Goal: Submit feedback/report problem

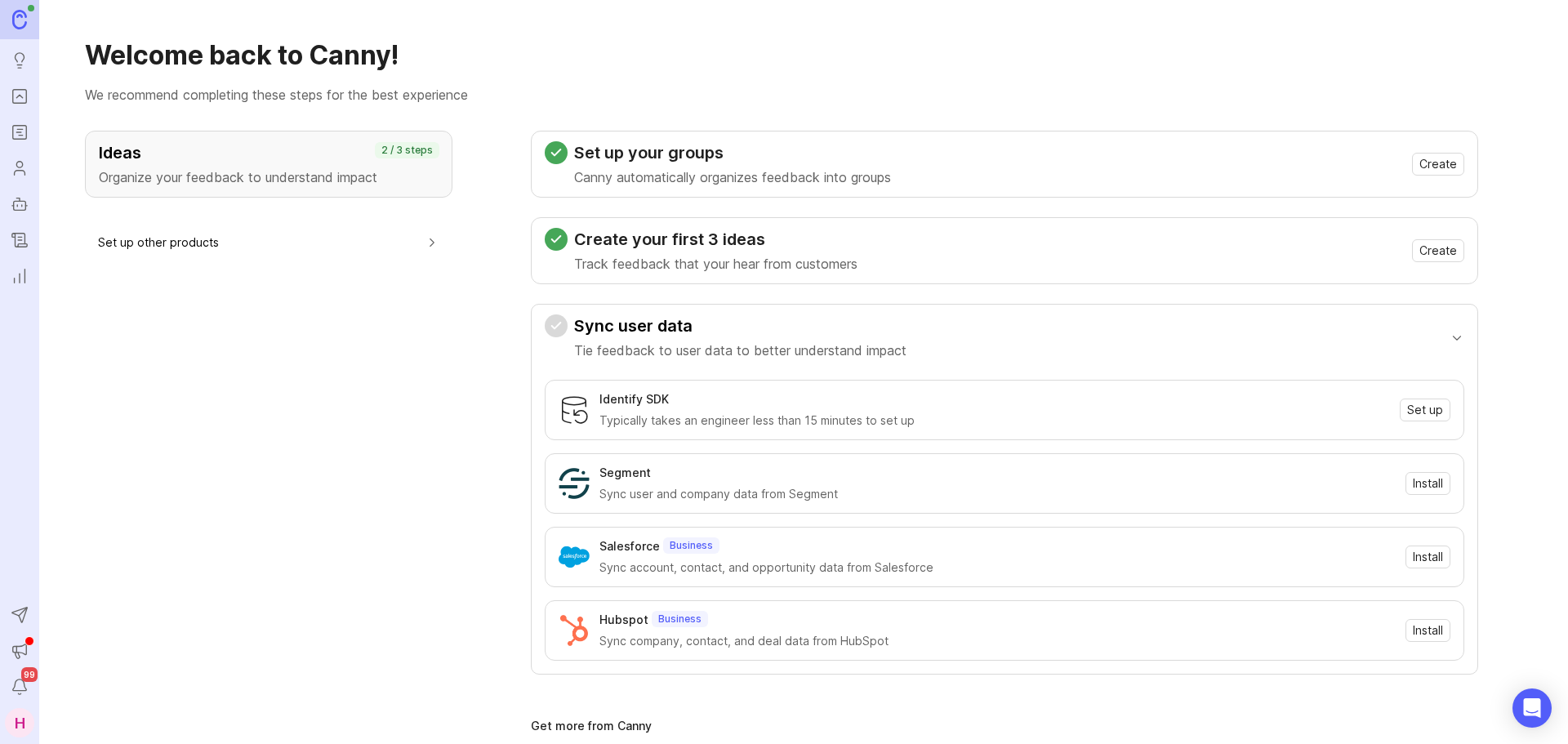
click at [12, 103] on icon "Portal" at bounding box center [20, 96] width 18 height 20
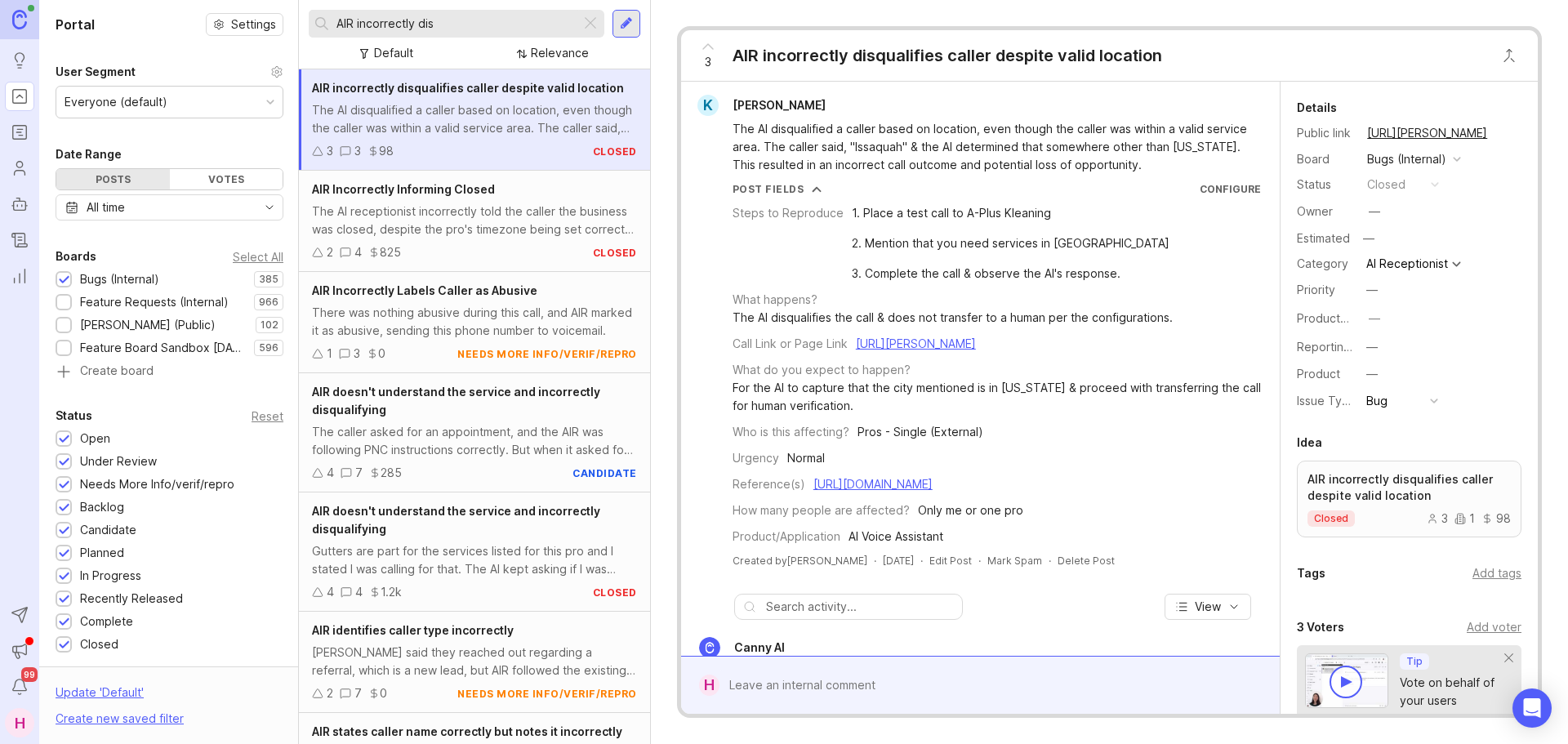
click at [604, 24] on div "AIR incorrectly dis" at bounding box center [456, 23] width 295 height 27
click at [583, 22] on div at bounding box center [590, 24] width 20 height 22
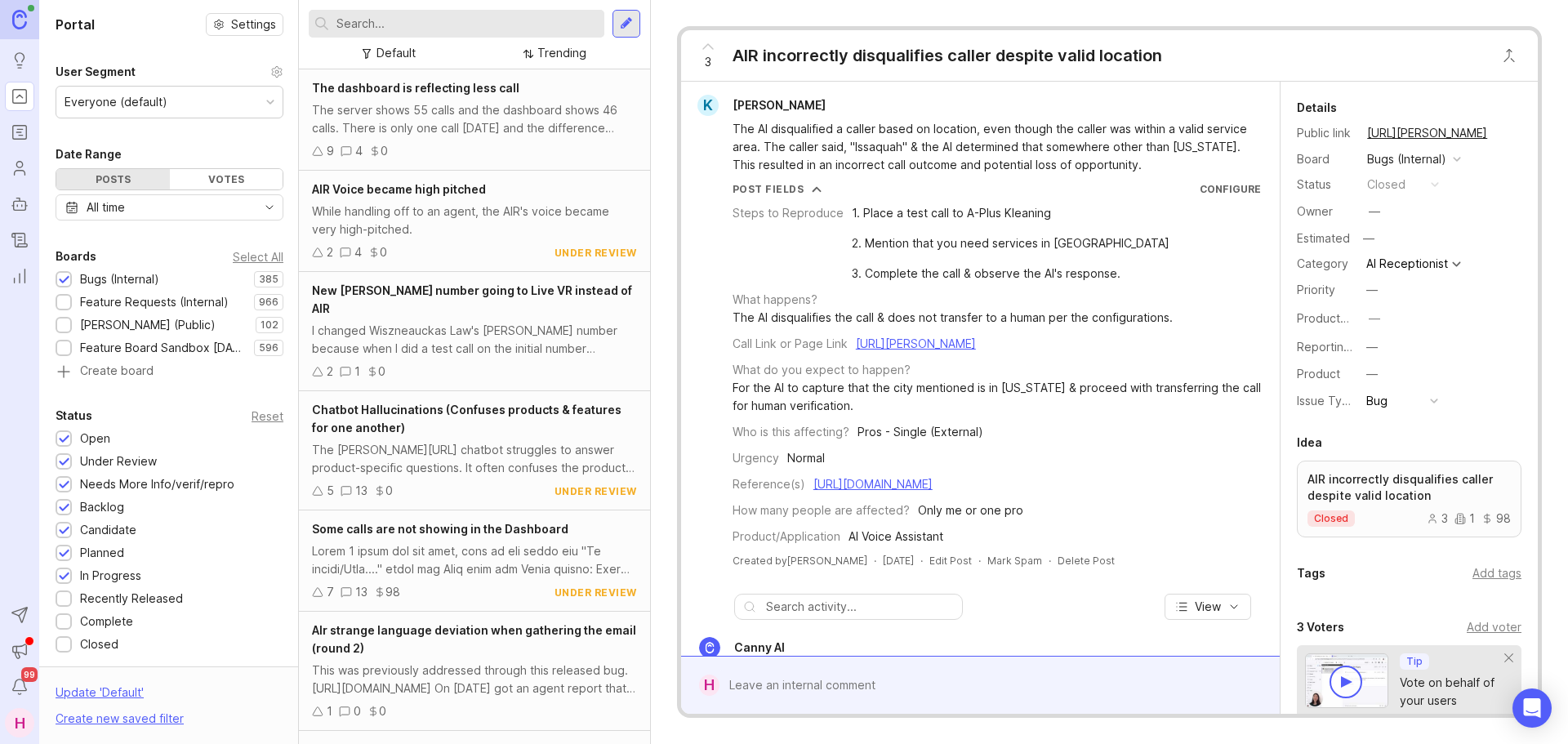
click at [476, 23] on input "text" at bounding box center [467, 24] width 261 height 18
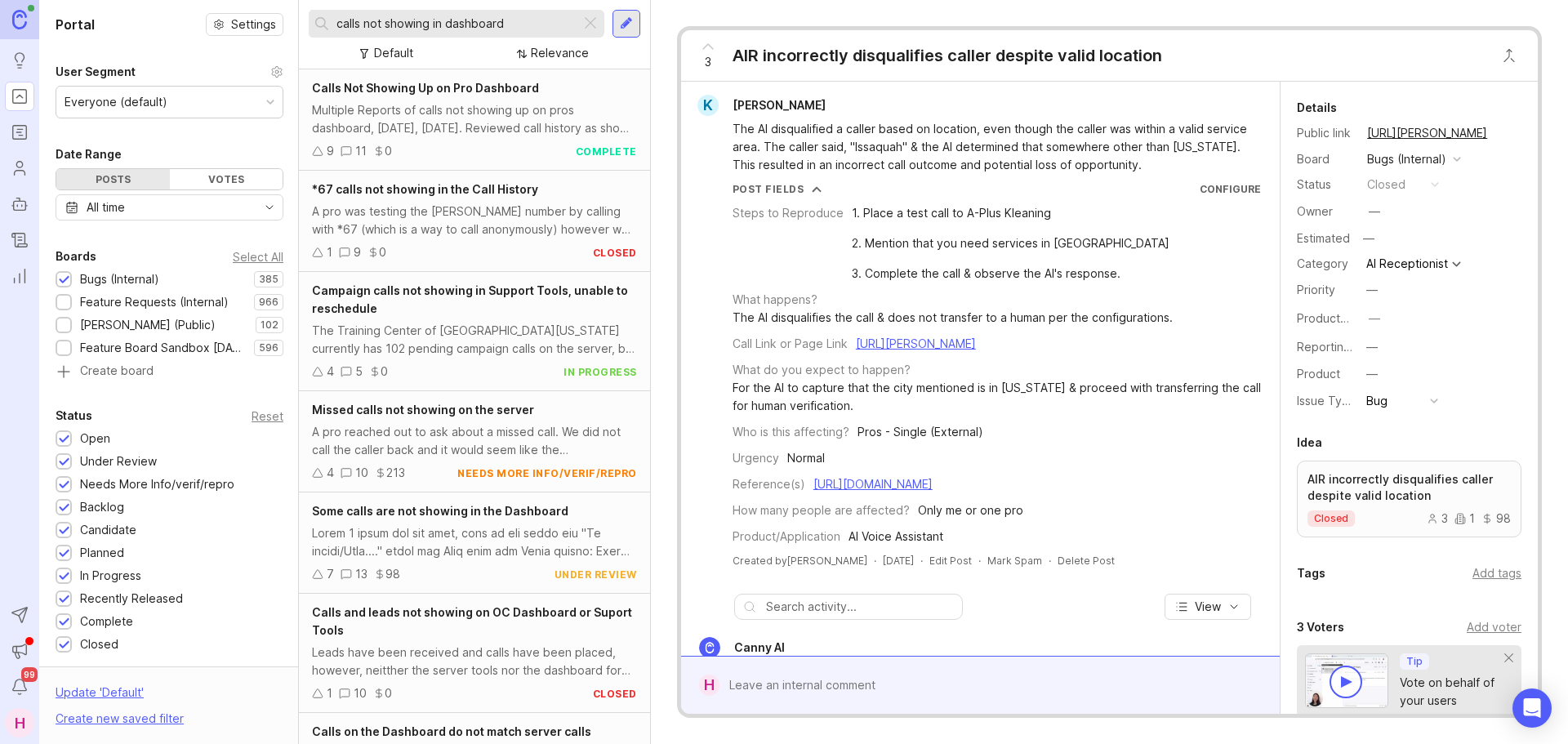
type input "calls not showing in dashboard"
click at [528, 111] on div "Multiple Reports of calls not showing up on pros dashboard, [DATE], [DATE]. Rev…" at bounding box center [474, 119] width 325 height 36
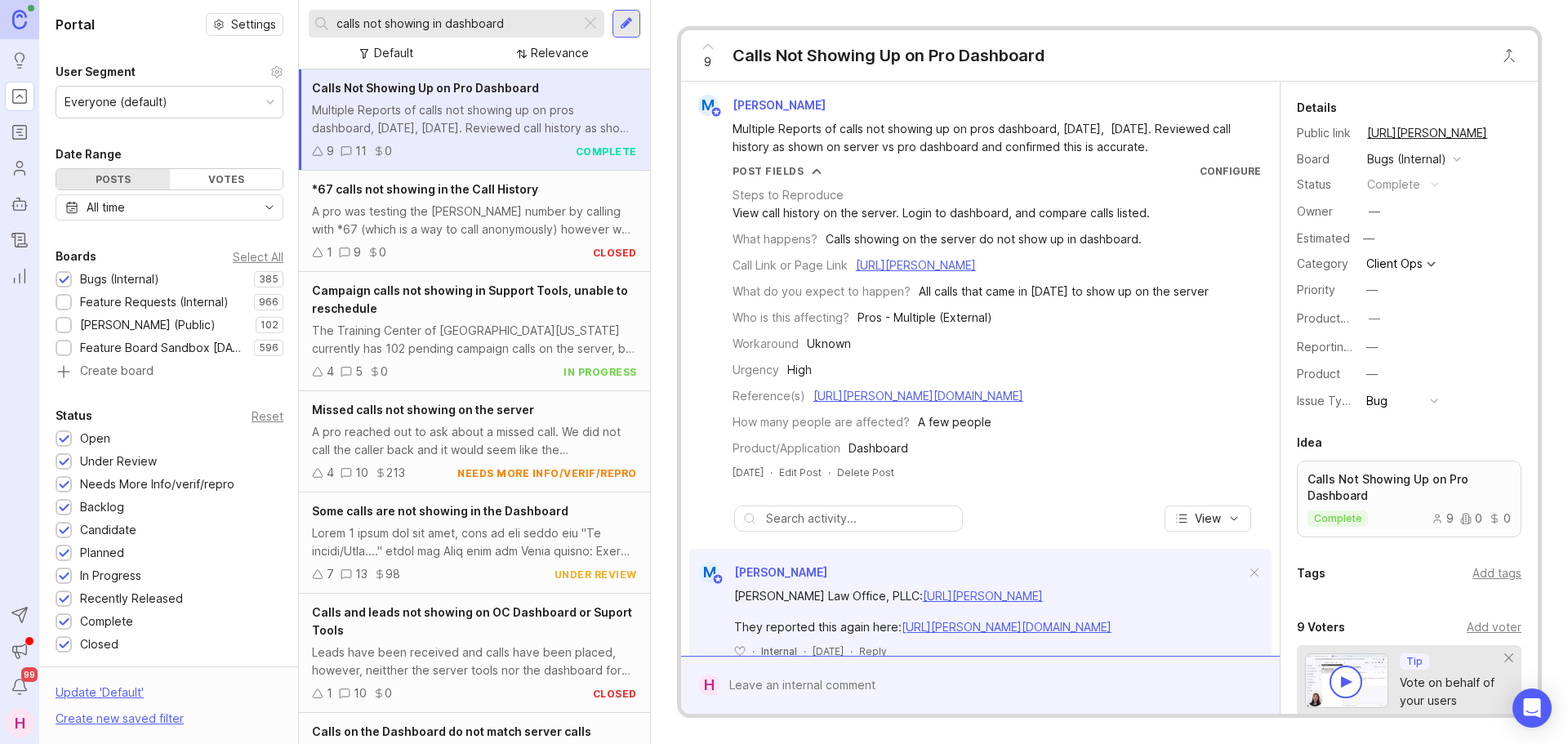
click at [491, 541] on div at bounding box center [474, 542] width 325 height 36
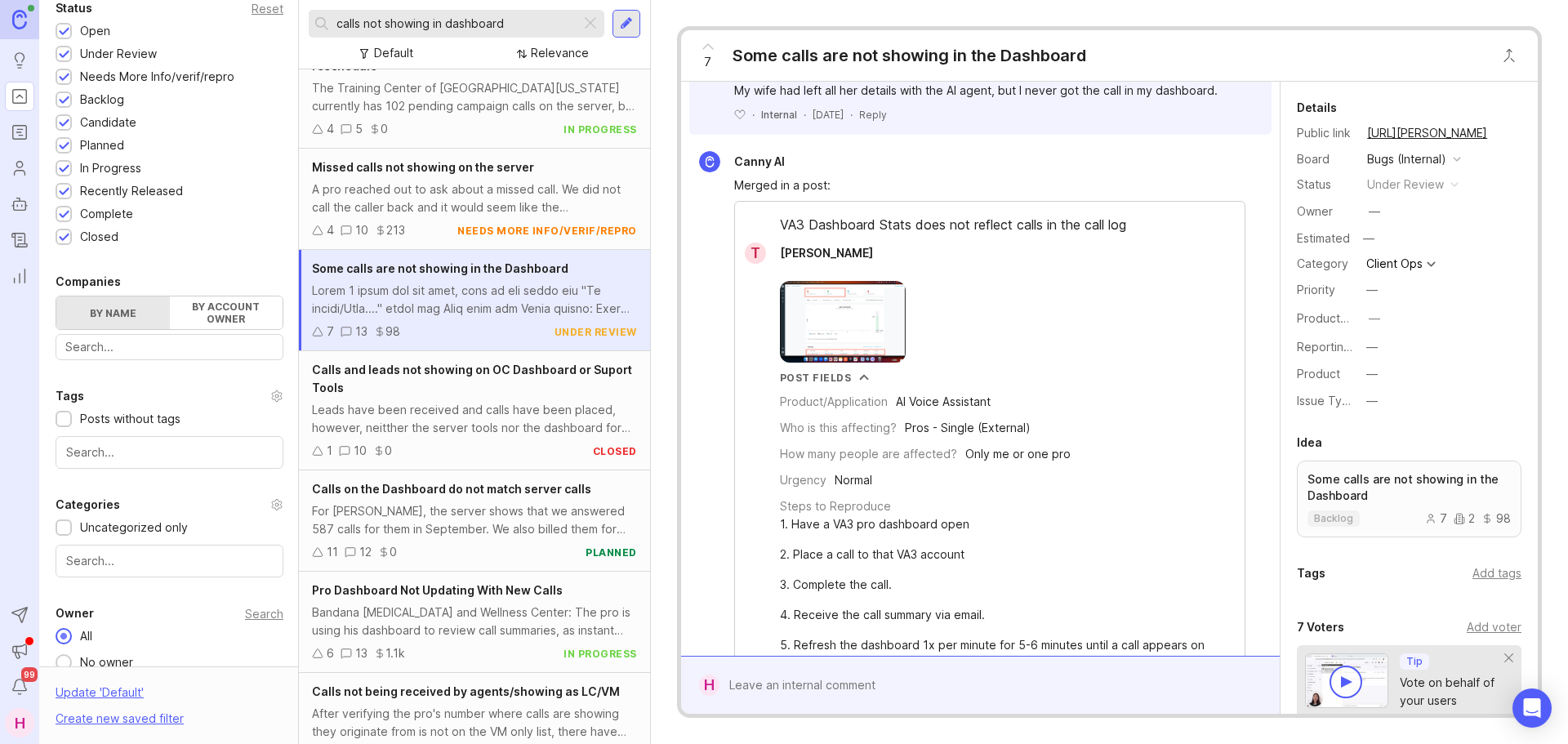
scroll to position [243, 0]
click at [456, 516] on div "For [PERSON_NAME], the server shows that we answered 587 calls for them in Sept…" at bounding box center [474, 519] width 325 height 36
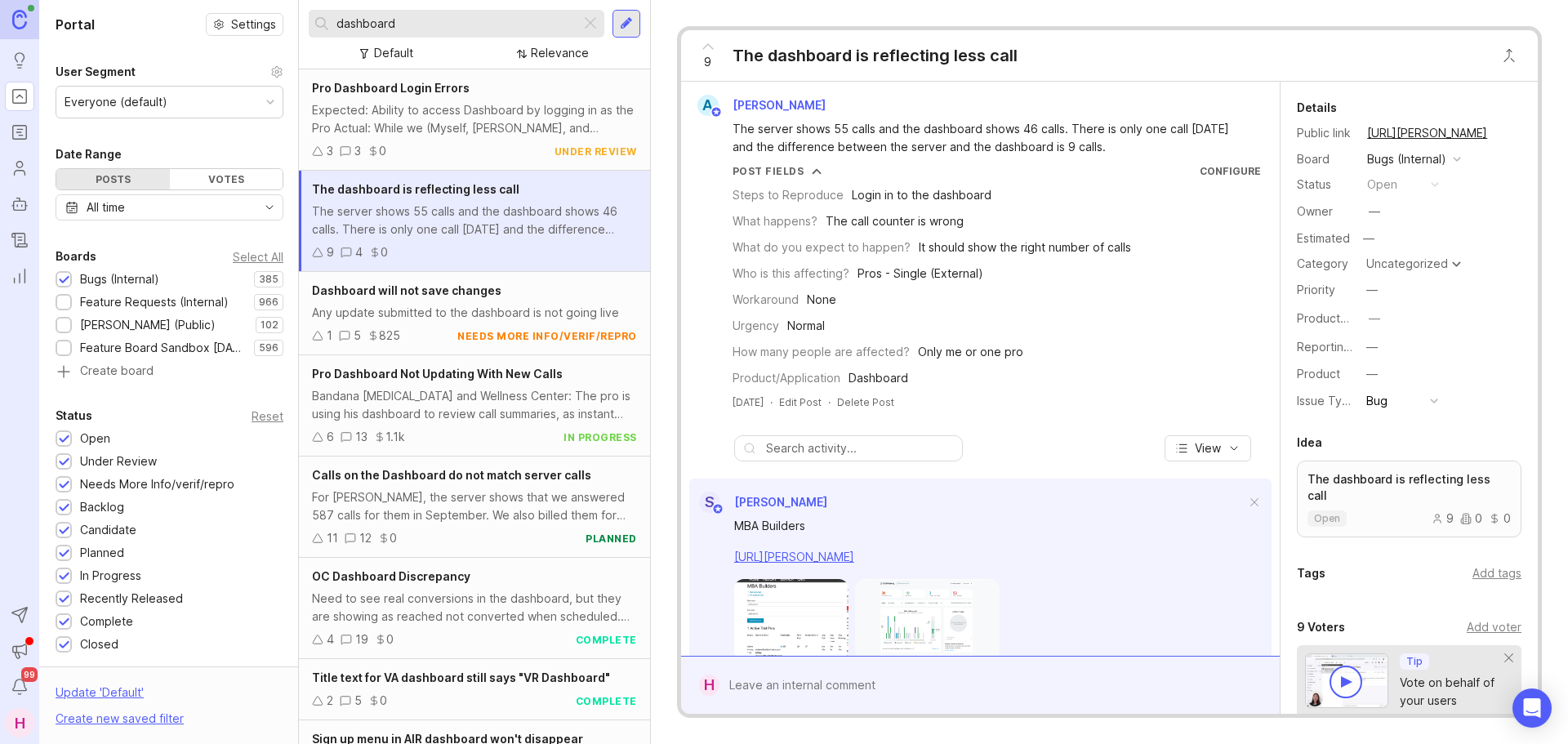
click at [701, 51] on icon at bounding box center [708, 46] width 20 height 20
click at [779, 671] on div at bounding box center [993, 685] width 546 height 31
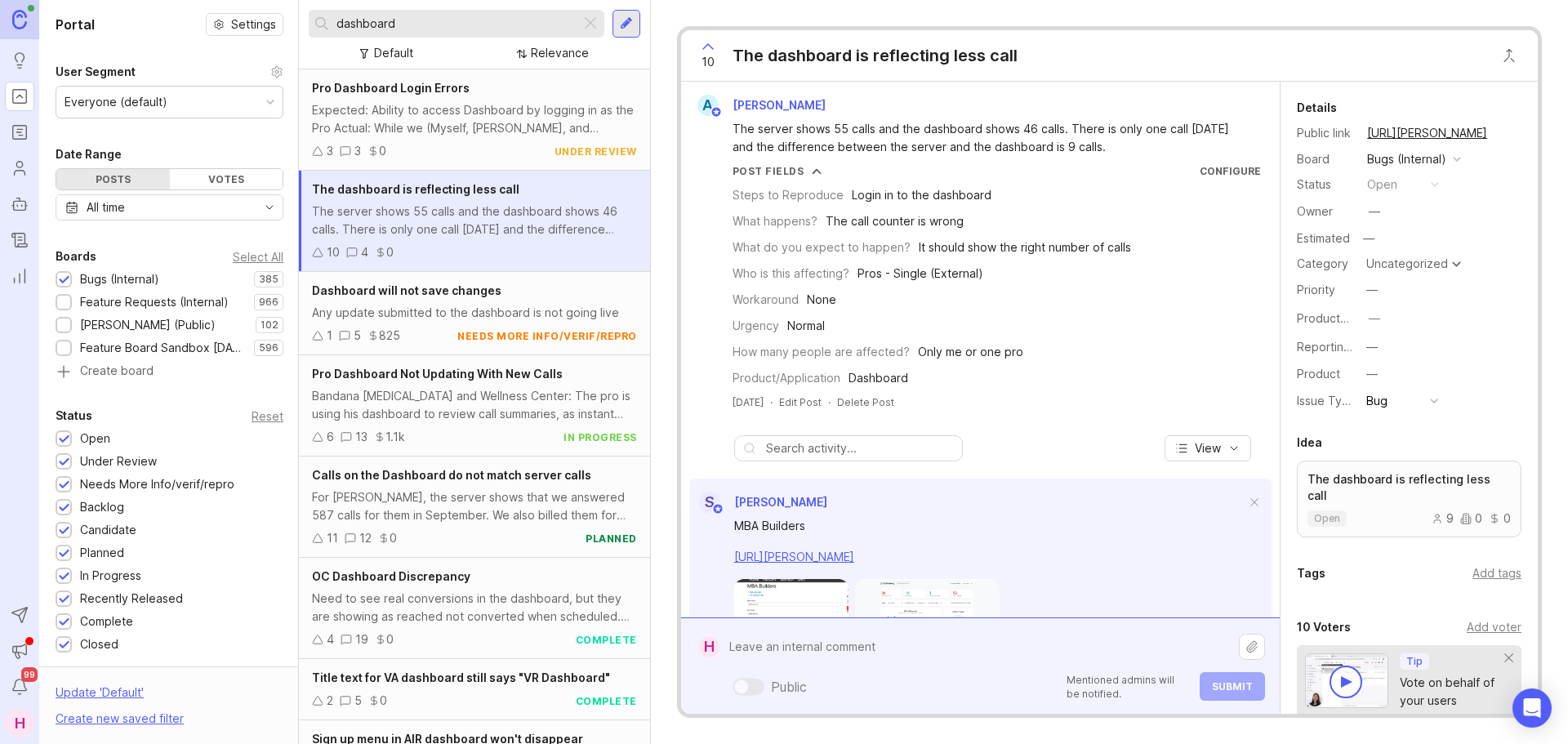
paste textarea "Magnolia Disability Law Firm"
paste textarea "Hope [PERSON_NAME]"
click at [896, 629] on textarea "Magnolia Disability Law Firm Hope Wood JD" at bounding box center [979, 638] width 519 height 49
paste textarea "https://agent.smith.ai/pro/company/9018/"
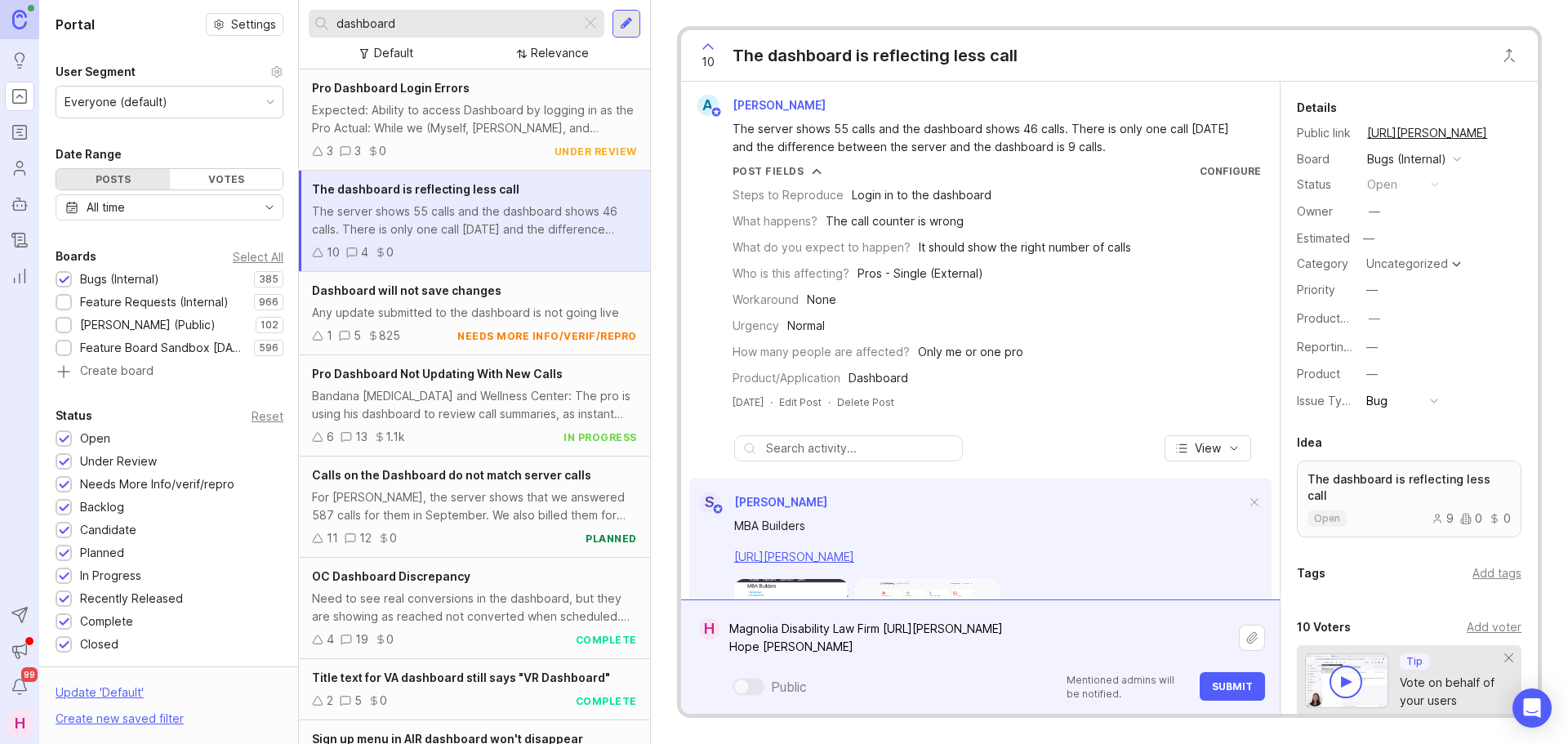
click at [861, 643] on textarea "Magnolia Disability Law Firm https://agent.smith.ai/pro/company/9018/ Hope Wood…" at bounding box center [979, 638] width 519 height 49
paste textarea "https://agent.smith.ai/pro/company/5069/"
click at [1138, 625] on textarea "Magnolia Disability Law Firm https://agent.smith.ai/pro/company/9018/ Hope Wood…" at bounding box center [979, 638] width 519 height 49
click at [1041, 650] on textarea "Magnolia Disability Law Firm https://agent.smith.ai/pro/company/9018/ She is sh…" at bounding box center [979, 629] width 519 height 67
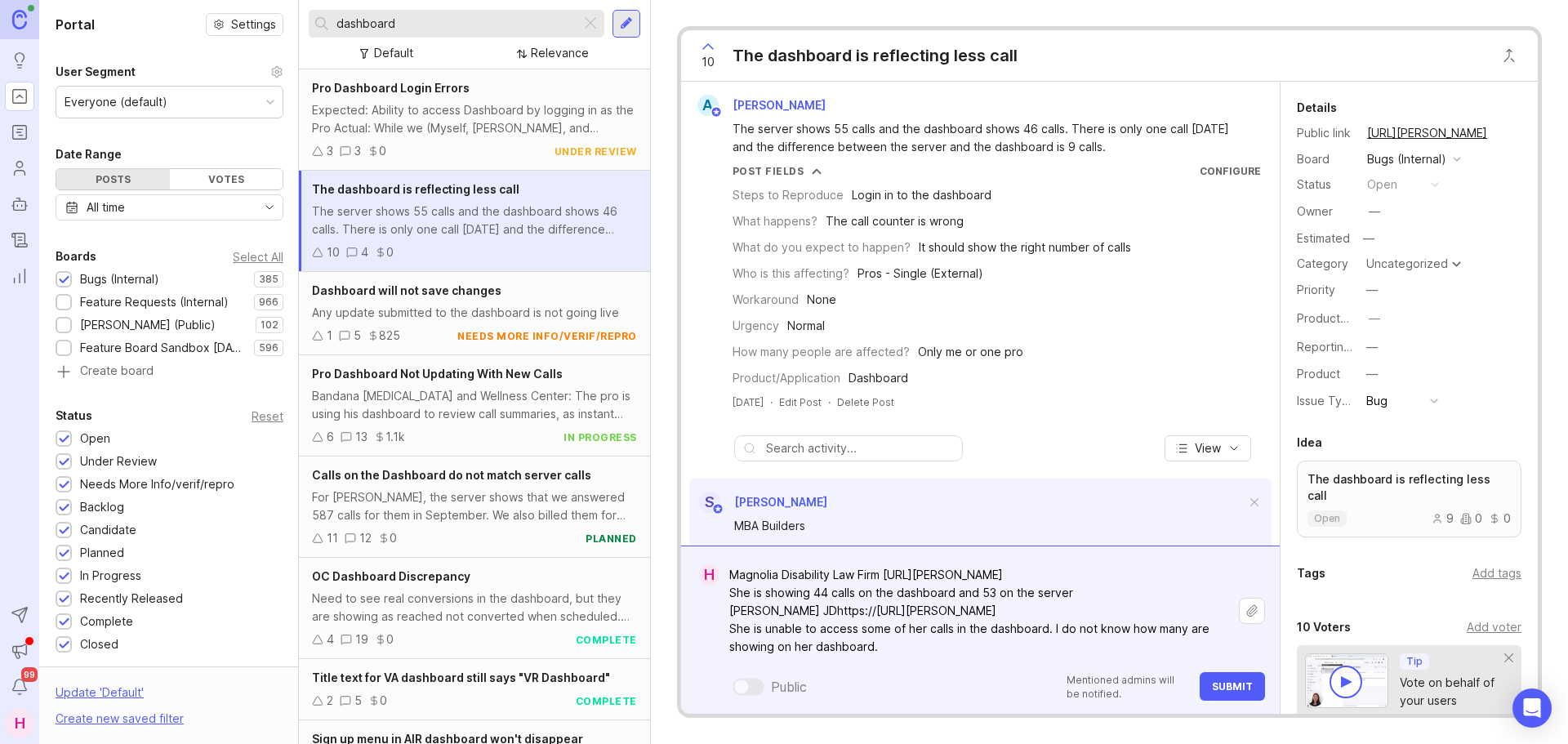
click at [1100, 587] on textarea "Magnolia Disability Law Firm https://agent.smith.ai/pro/company/9018/ She is sh…" at bounding box center [979, 611] width 519 height 103
paste textarea "https://smith.freshdesk.com/a/tickets/1438011?note=151264963396"
click at [891, 644] on textarea "Magnolia Disability Law Firm https://agent.smith.ai/pro/company/9018/ She is sh…" at bounding box center [979, 602] width 519 height 121
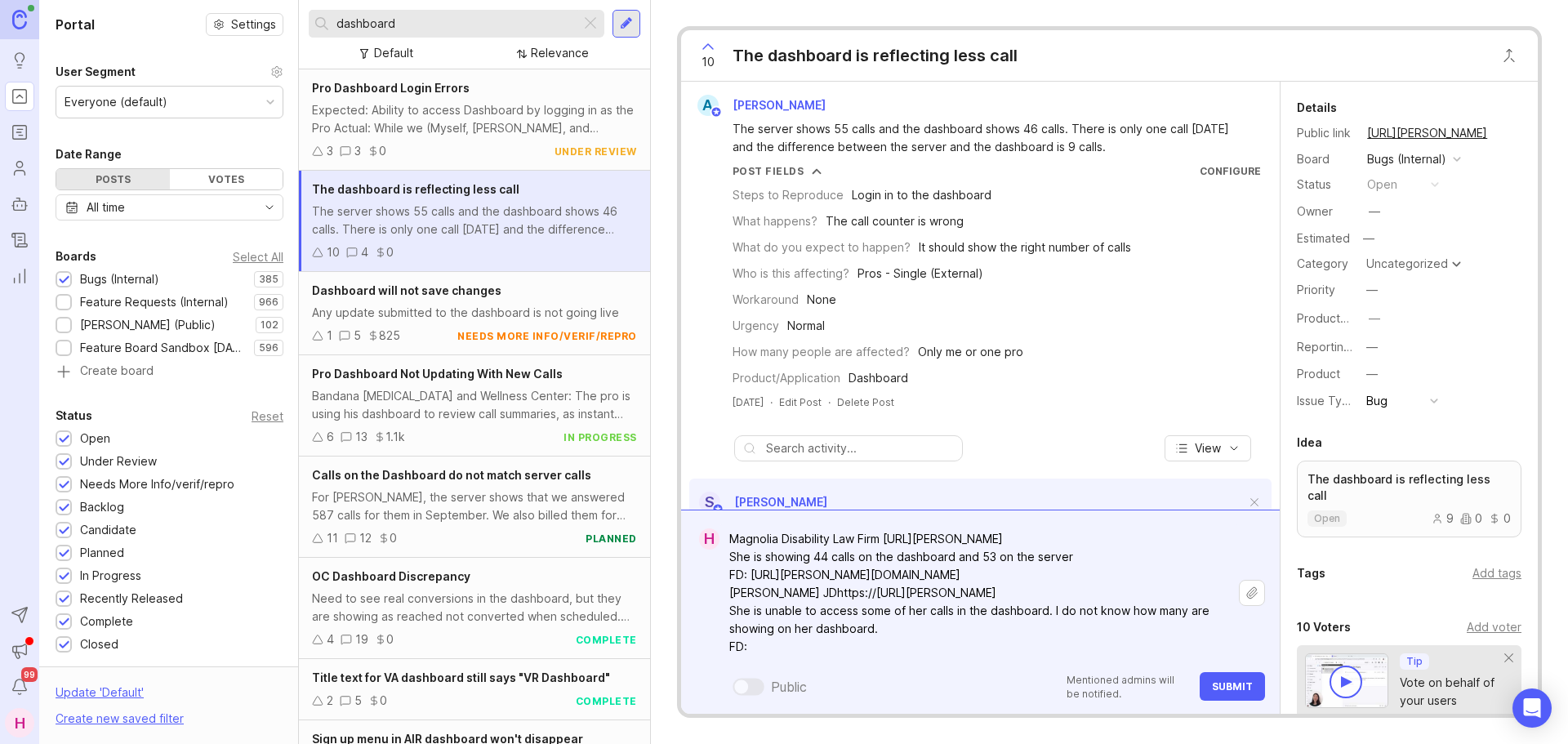
paste textarea "https://smith.freshdesk.com/a/tickets/1388420"
type textarea "Magnolia Disability Law Firm https://agent.smith.ai/pro/company/9018/ She is sh…"
click at [1239, 693] on button "Submit" at bounding box center [1232, 686] width 66 height 28
